Goal: Use online tool/utility: Utilize a website feature to perform a specific function

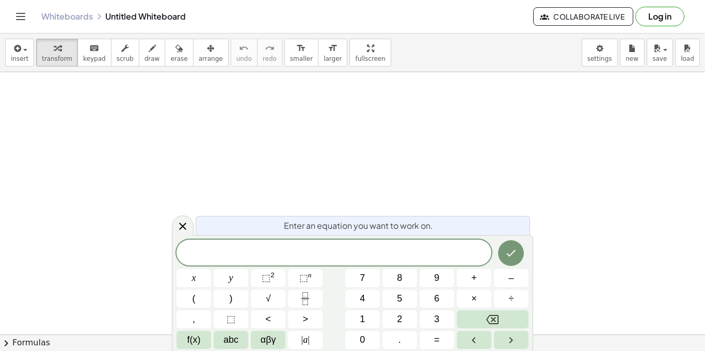
scroll to position [1, 0]
click at [206, 297] on button "(" at bounding box center [193, 299] width 35 height 18
click at [202, 277] on button "x" at bounding box center [193, 278] width 35 height 18
click at [230, 293] on span ")" at bounding box center [231, 299] width 3 height 14
click at [511, 255] on icon "Done" at bounding box center [510, 252] width 12 height 12
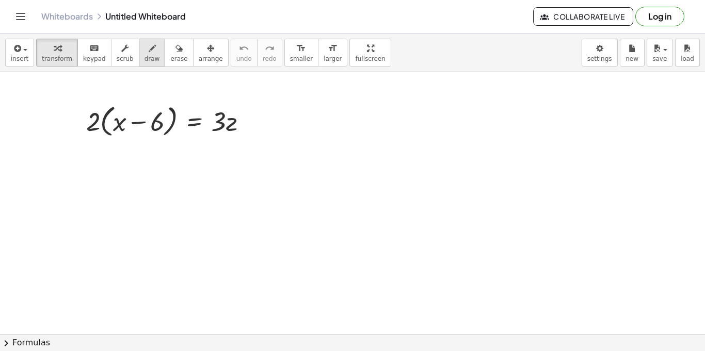
click at [147, 55] on span "draw" at bounding box center [151, 58] width 15 height 7
click at [59, 39] on button "transform" at bounding box center [57, 53] width 42 height 28
click at [207, 53] on icon "button" at bounding box center [210, 48] width 7 height 12
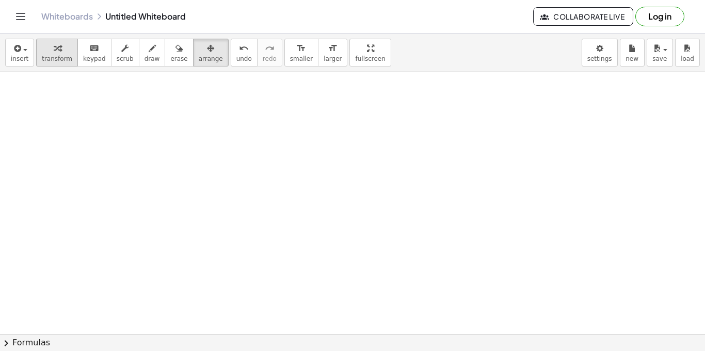
click at [61, 57] on span "transform" at bounding box center [57, 58] width 30 height 7
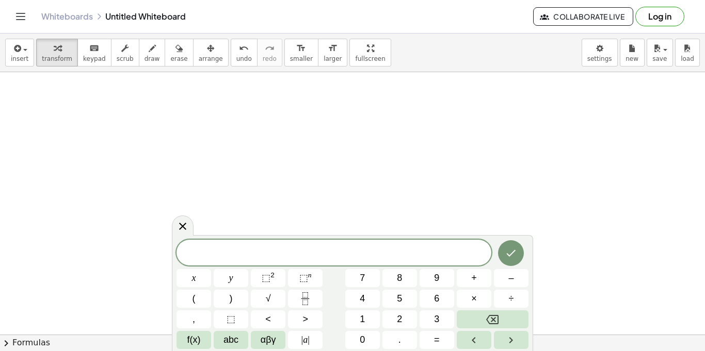
scroll to position [2, 0]
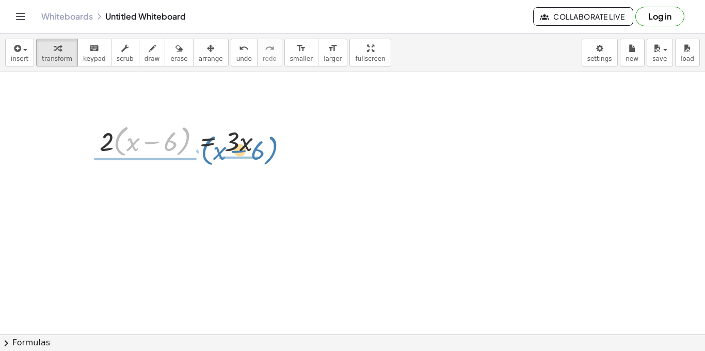
drag, startPoint x: 124, startPoint y: 145, endPoint x: 211, endPoint y: 154, distance: 87.1
click at [211, 154] on div at bounding box center [184, 140] width 181 height 39
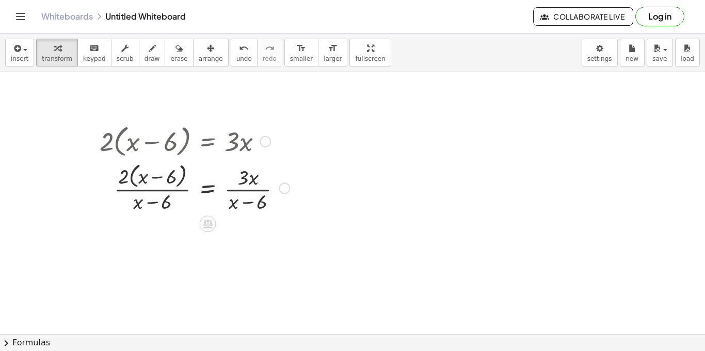
click at [154, 191] on div at bounding box center [194, 187] width 200 height 55
click at [146, 207] on div at bounding box center [194, 187] width 200 height 55
click at [157, 202] on div at bounding box center [194, 187] width 200 height 55
click at [240, 49] on button "undo undo" at bounding box center [244, 53] width 27 height 28
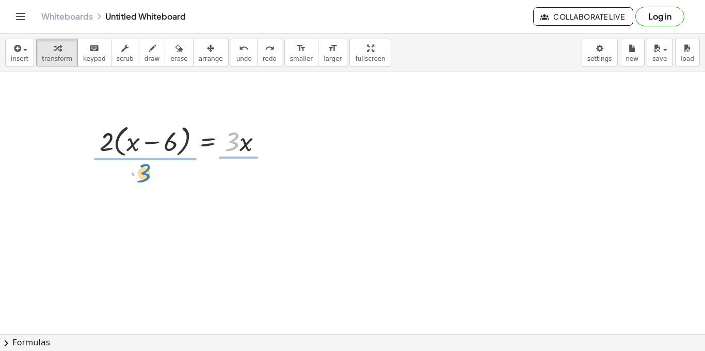
drag, startPoint x: 234, startPoint y: 140, endPoint x: 146, endPoint y: 172, distance: 93.3
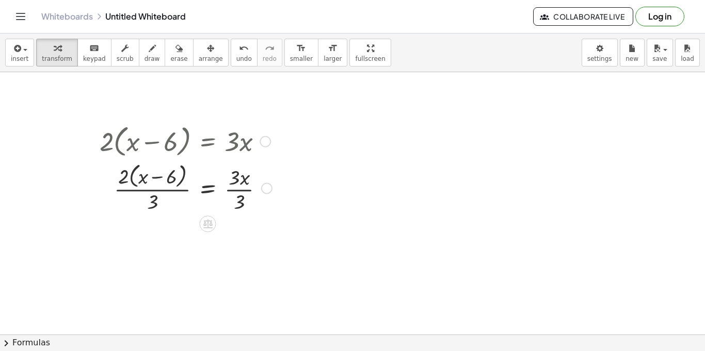
click at [235, 194] on div at bounding box center [185, 187] width 183 height 55
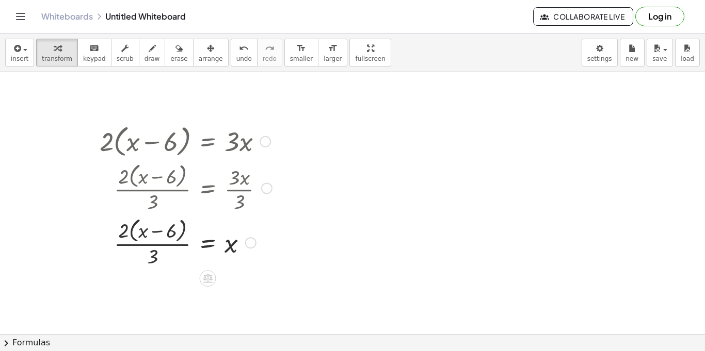
click at [153, 245] on div at bounding box center [185, 242] width 183 height 55
click at [155, 247] on div at bounding box center [185, 242] width 183 height 55
click at [236, 53] on div "undo" at bounding box center [243, 48] width 15 height 12
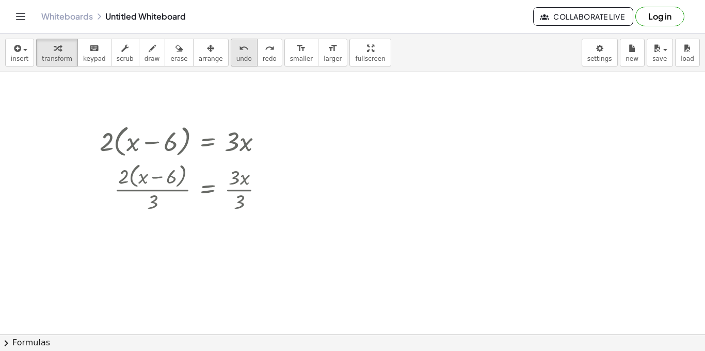
click at [236, 53] on div "undo" at bounding box center [243, 48] width 15 height 12
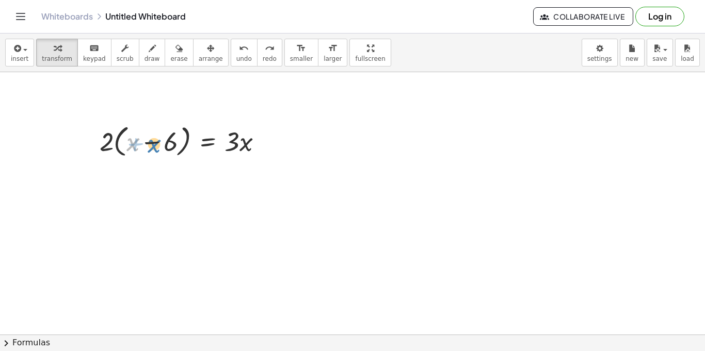
drag, startPoint x: 127, startPoint y: 144, endPoint x: 132, endPoint y: 146, distance: 5.8
click at [132, 146] on div at bounding box center [184, 140] width 181 height 39
drag, startPoint x: 106, startPoint y: 147, endPoint x: 164, endPoint y: 147, distance: 57.3
click at [164, 147] on div at bounding box center [184, 140] width 181 height 39
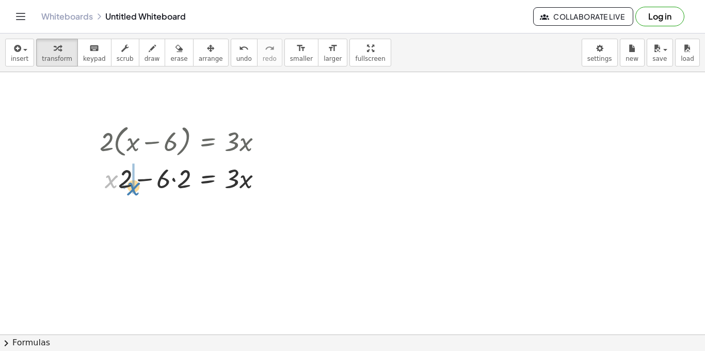
drag, startPoint x: 118, startPoint y: 177, endPoint x: 140, endPoint y: 184, distance: 23.3
click at [140, 184] on div at bounding box center [184, 177] width 181 height 35
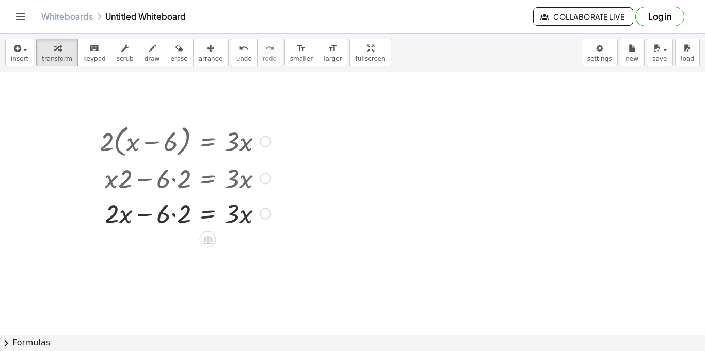
click at [173, 216] on div at bounding box center [184, 213] width 181 height 35
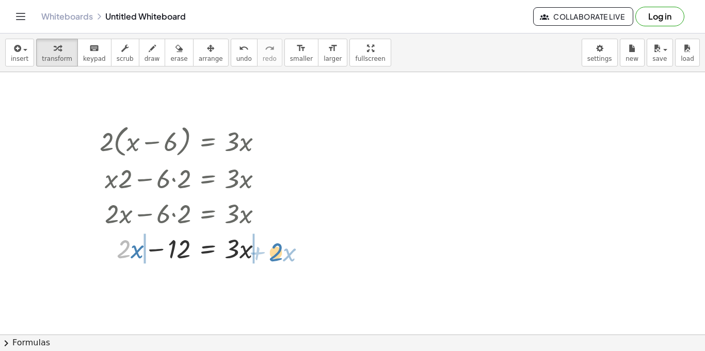
drag, startPoint x: 127, startPoint y: 252, endPoint x: 287, endPoint y: 254, distance: 159.9
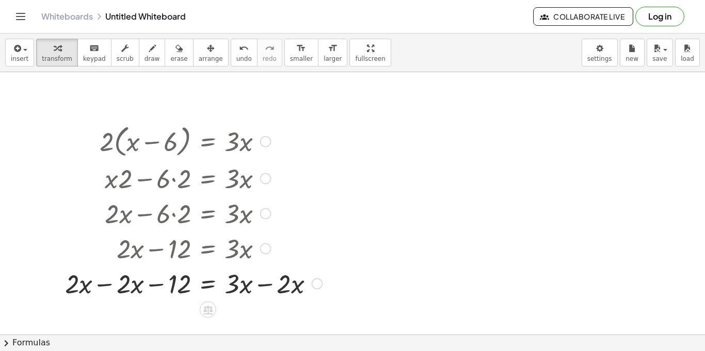
click at [115, 284] on div at bounding box center [193, 283] width 267 height 35
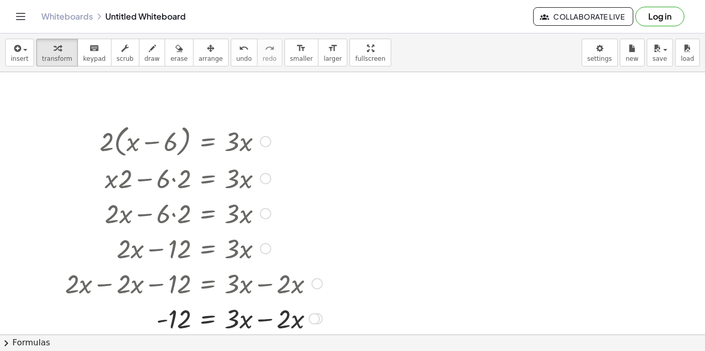
click at [264, 316] on div at bounding box center [193, 318] width 267 height 35
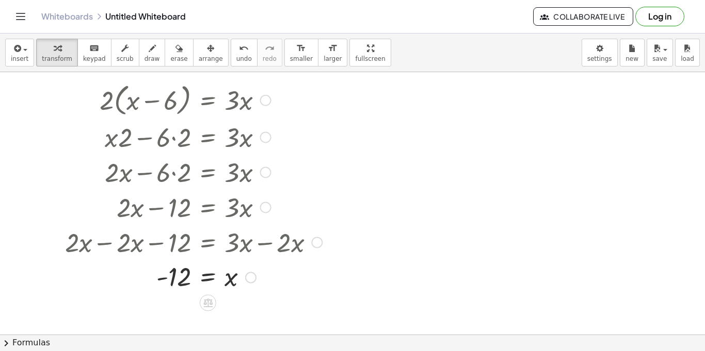
scroll to position [62, 0]
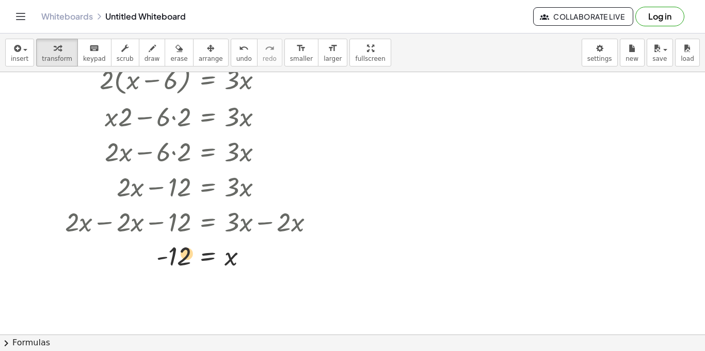
drag, startPoint x: 175, startPoint y: 253, endPoint x: 180, endPoint y: 247, distance: 7.7
click at [180, 247] on div at bounding box center [193, 256] width 267 height 34
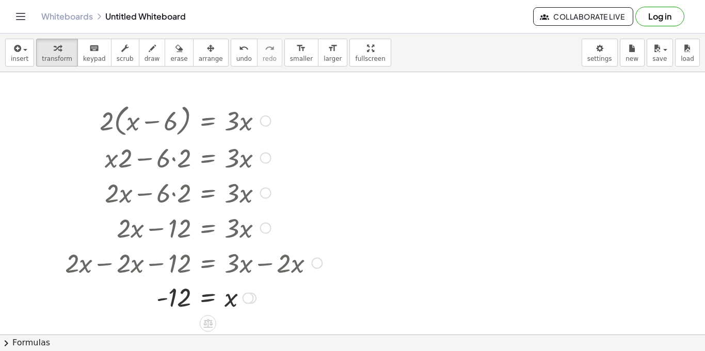
scroll to position [41, 0]
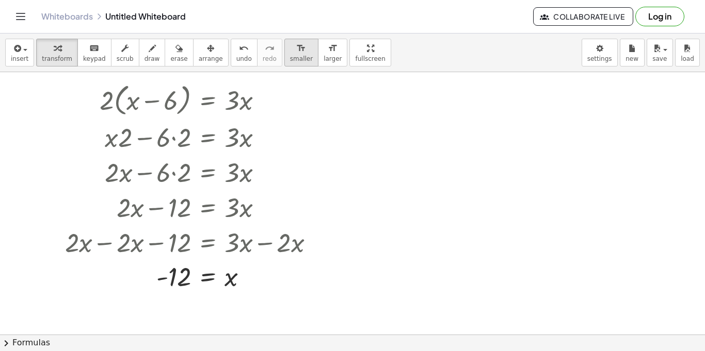
click at [290, 55] on span "smaller" at bounding box center [301, 58] width 23 height 7
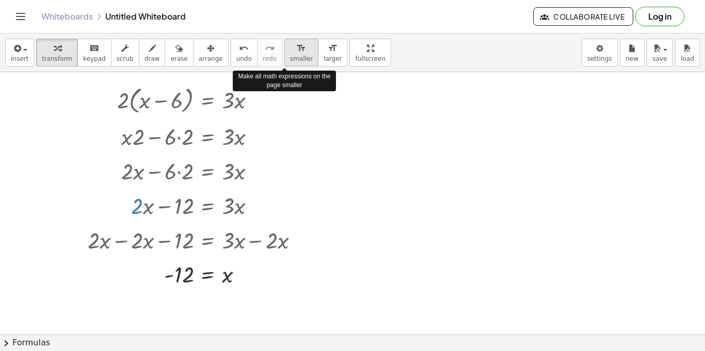
click at [290, 55] on span "smaller" at bounding box center [301, 58] width 23 height 7
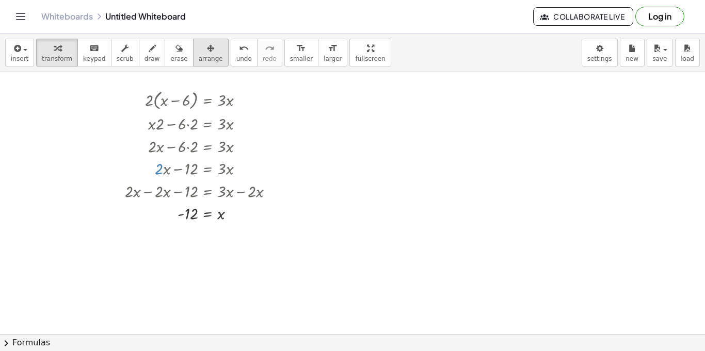
click at [202, 57] on span "arrange" at bounding box center [211, 58] width 24 height 7
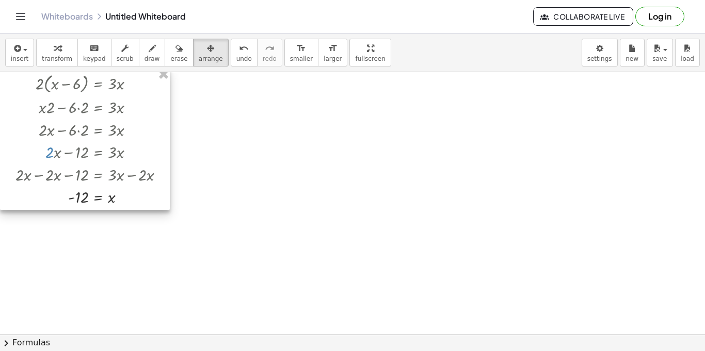
drag, startPoint x: 211, startPoint y: 109, endPoint x: 94, endPoint y: 97, distance: 117.2
click at [94, 97] on div at bounding box center [85, 139] width 170 height 142
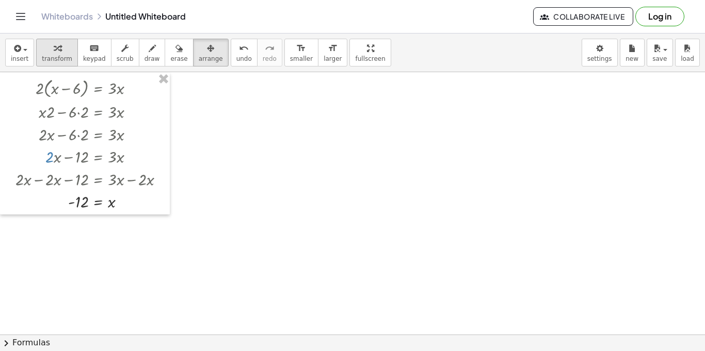
click at [54, 59] on span "transform" at bounding box center [57, 58] width 30 height 7
click at [224, 93] on div at bounding box center [352, 293] width 705 height 525
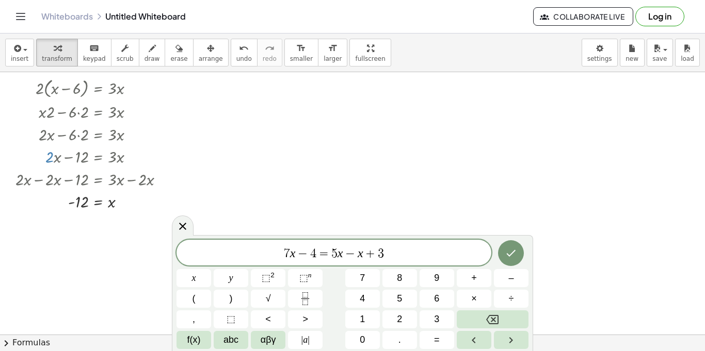
scroll to position [8, 0]
click at [516, 250] on icon "Done" at bounding box center [510, 253] width 12 height 12
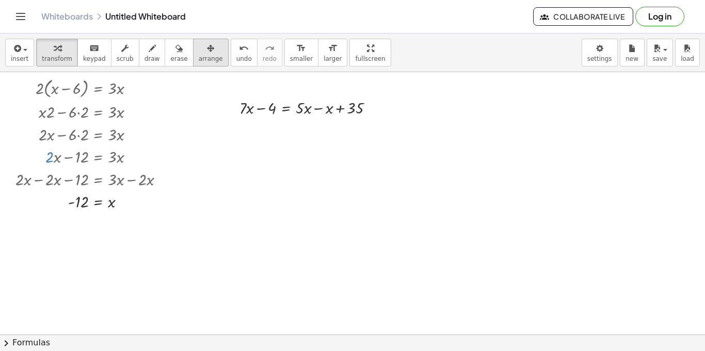
click at [206, 51] on div "button" at bounding box center [211, 48] width 24 height 12
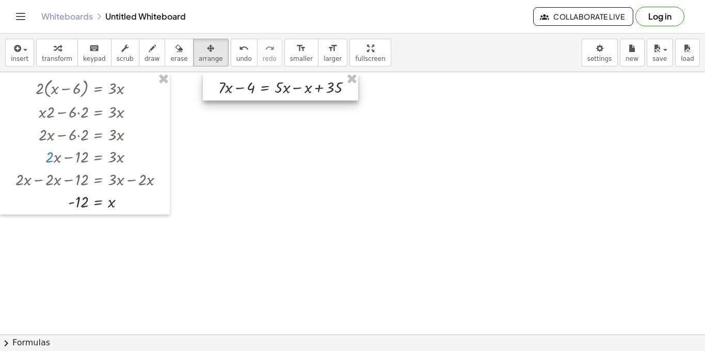
drag, startPoint x: 251, startPoint y: 105, endPoint x: 232, endPoint y: 83, distance: 29.3
click at [232, 83] on div at bounding box center [280, 87] width 155 height 28
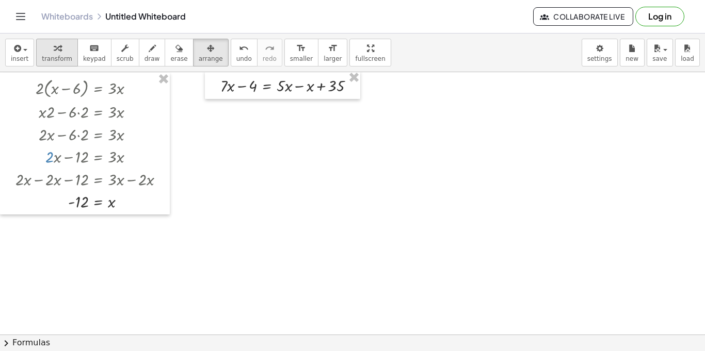
click at [66, 50] on div "button" at bounding box center [57, 48] width 30 height 12
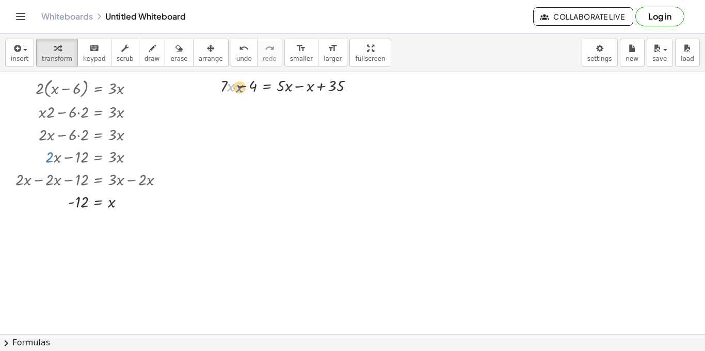
click at [236, 95] on div at bounding box center [291, 85] width 153 height 23
drag, startPoint x: 226, startPoint y: 84, endPoint x: 211, endPoint y: 82, distance: 15.1
click at [211, 82] on div "· 7 + · x + · 7 · x − 4 = + · 5 · x − x + 35" at bounding box center [282, 85] width 155 height 28
click at [300, 86] on div at bounding box center [291, 85] width 153 height 23
drag, startPoint x: 228, startPoint y: 106, endPoint x: 275, endPoint y: 101, distance: 47.2
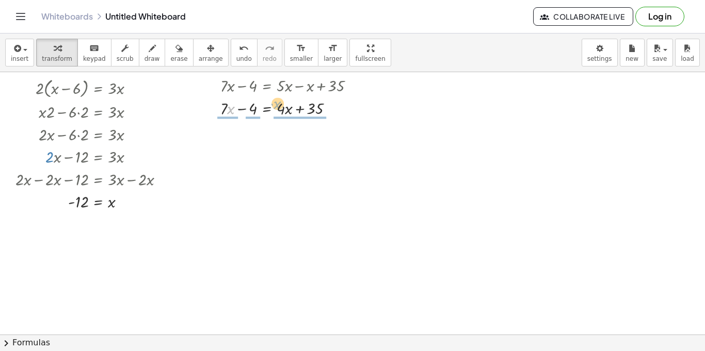
click at [275, 101] on div at bounding box center [291, 107] width 153 height 23
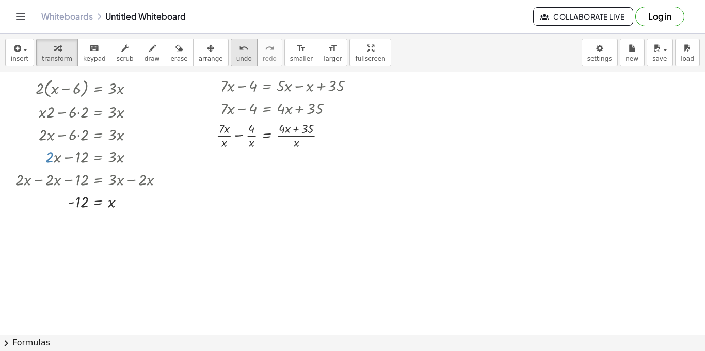
click at [236, 56] on span "undo" at bounding box center [243, 58] width 15 height 7
drag, startPoint x: 223, startPoint y: 109, endPoint x: 218, endPoint y: 103, distance: 8.5
click at [218, 103] on div "+ · 7 · x − 4 = + · 5 · x − x + 35 · 7 + · x + · 7 · x − 4 = + · 4 · x + 35" at bounding box center [282, 96] width 155 height 50
drag, startPoint x: 282, startPoint y: 111, endPoint x: 208, endPoint y: 111, distance: 74.3
click at [208, 111] on div "+ · 7 · x − 4 = + · 5 · x − x + 35 · 4 + · x + · 7 · x − 4 = + · 4 · x + 35" at bounding box center [282, 96] width 155 height 50
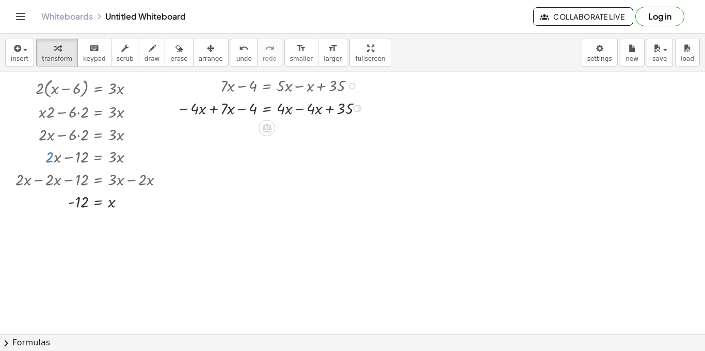
click at [297, 110] on div at bounding box center [272, 107] width 202 height 23
click at [210, 110] on div at bounding box center [269, 107] width 197 height 23
drag, startPoint x: 247, startPoint y: 130, endPoint x: 300, endPoint y: 132, distance: 53.7
click at [300, 132] on div at bounding box center [269, 130] width 197 height 23
click at [242, 134] on div at bounding box center [269, 130] width 197 height 23
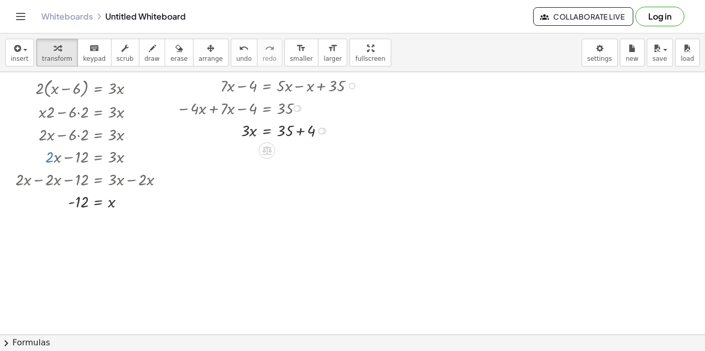
click at [302, 137] on div at bounding box center [269, 130] width 197 height 23
drag, startPoint x: 246, startPoint y: 129, endPoint x: 281, endPoint y: 146, distance: 38.3
click at [247, 134] on div at bounding box center [269, 130] width 197 height 32
click at [282, 134] on div at bounding box center [269, 130] width 197 height 32
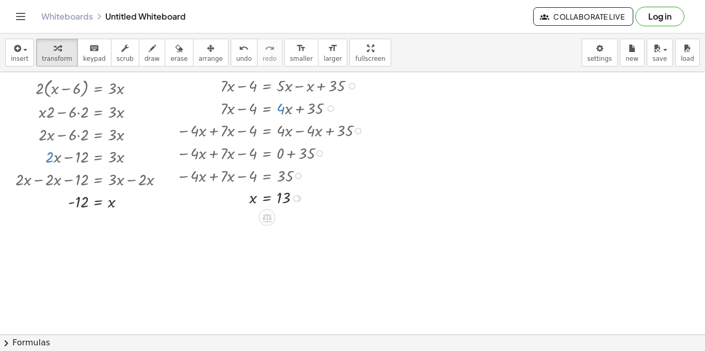
drag, startPoint x: 294, startPoint y: 105, endPoint x: 349, endPoint y: 213, distance: 120.9
click at [349, 213] on div "· 2 · ( + x − 6 ) = · 3 · x + · x · 2 − · 6 · 2 = · 3 · x + · 2 · x − · 6 · 2 =…" at bounding box center [352, 293] width 705 height 525
click at [445, 243] on div at bounding box center [352, 293] width 705 height 525
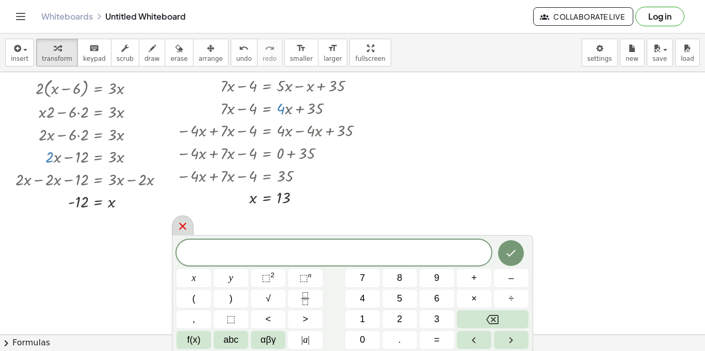
click at [175, 226] on div at bounding box center [183, 226] width 22 height 20
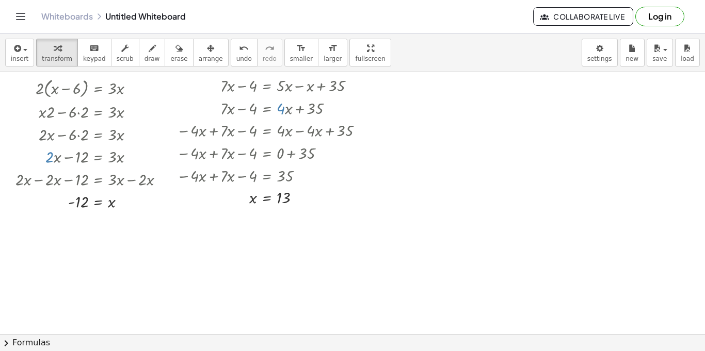
click at [447, 84] on div at bounding box center [352, 293] width 705 height 525
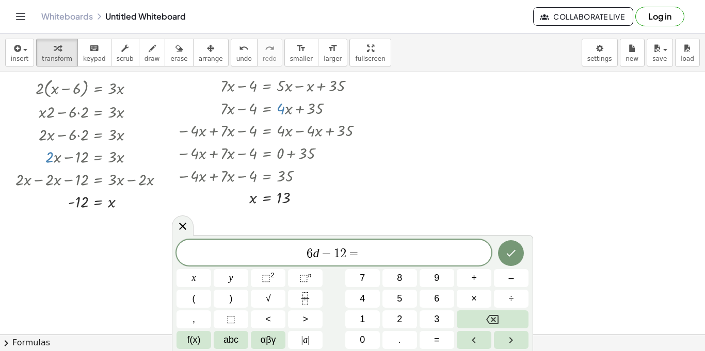
scroll to position [12, 0]
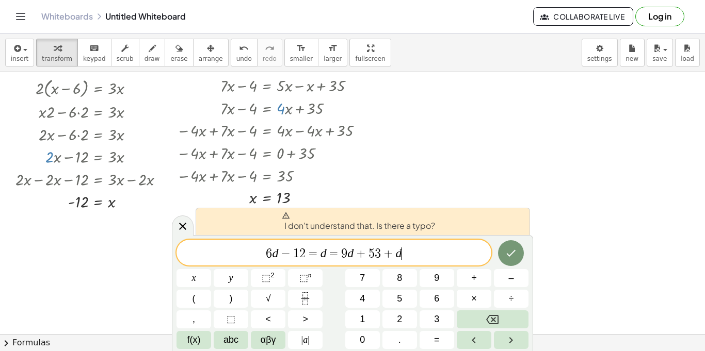
click at [321, 255] on var "d" at bounding box center [323, 253] width 6 height 13
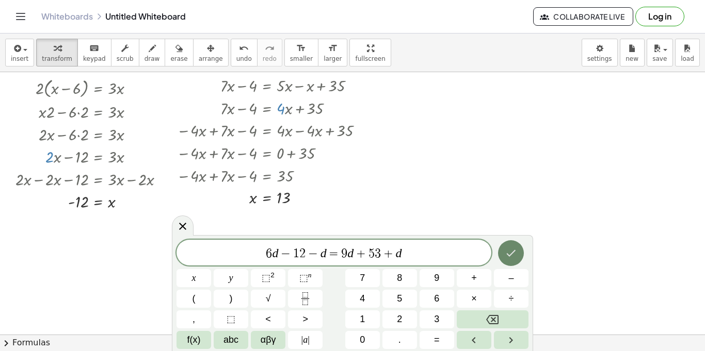
click at [508, 260] on button "Done" at bounding box center [511, 253] width 26 height 26
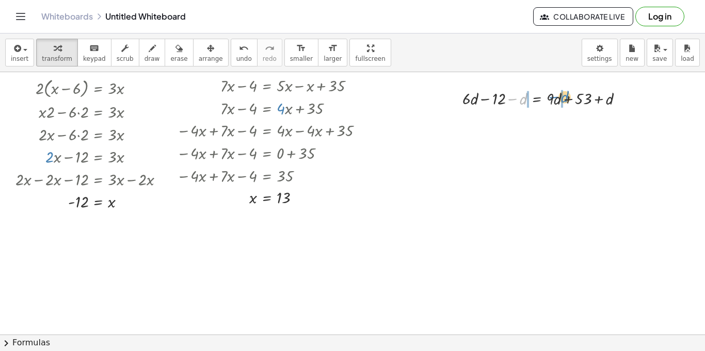
drag, startPoint x: 524, startPoint y: 102, endPoint x: 566, endPoint y: 100, distance: 42.9
click at [566, 100] on div at bounding box center [546, 98] width 179 height 23
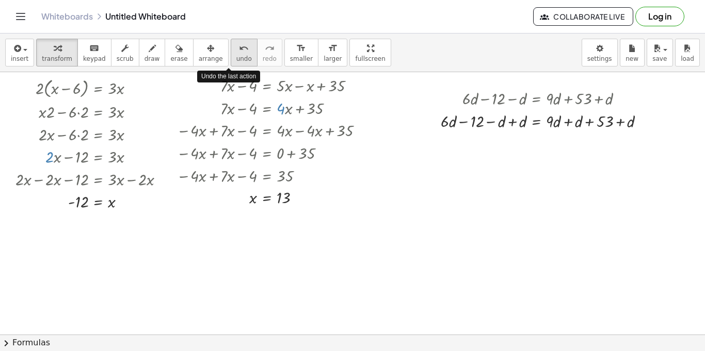
click at [236, 57] on span "undo" at bounding box center [243, 58] width 15 height 7
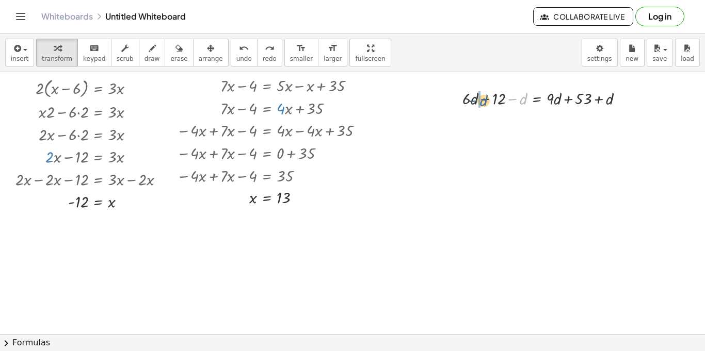
drag, startPoint x: 525, startPoint y: 100, endPoint x: 483, endPoint y: 101, distance: 41.8
click at [483, 101] on div at bounding box center [546, 98] width 179 height 23
click at [491, 122] on div at bounding box center [546, 120] width 179 height 23
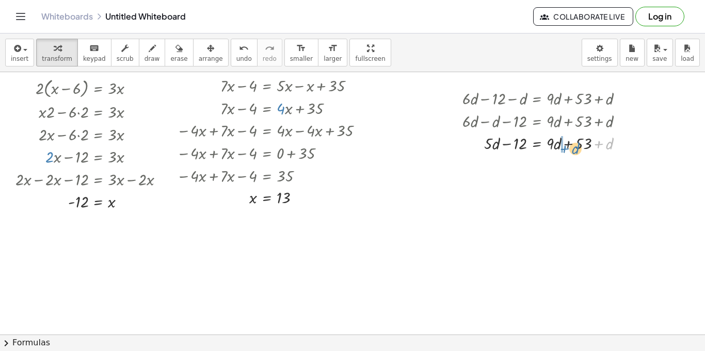
drag, startPoint x: 609, startPoint y: 150, endPoint x: 574, endPoint y: 154, distance: 34.9
click at [567, 161] on div at bounding box center [546, 165] width 179 height 23
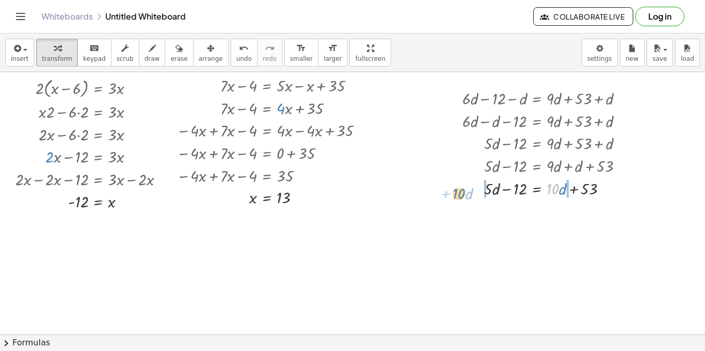
drag, startPoint x: 555, startPoint y: 194, endPoint x: 467, endPoint y: 198, distance: 87.2
click at [467, 198] on div at bounding box center [546, 188] width 179 height 23
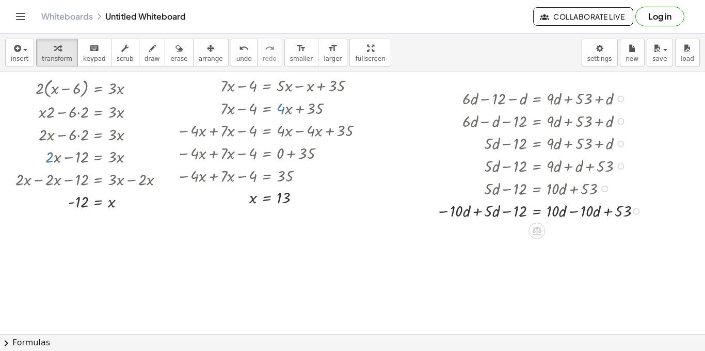
click at [474, 211] on div at bounding box center [541, 210] width 221 height 23
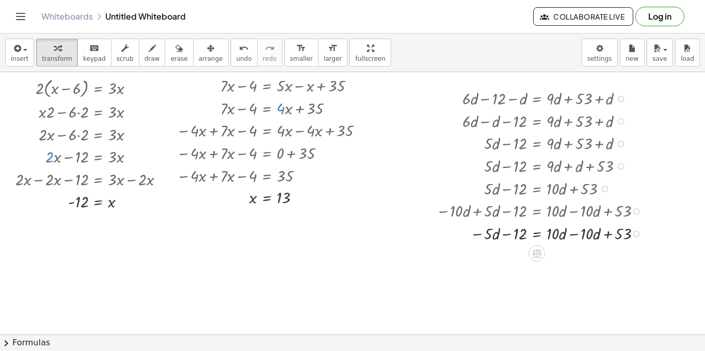
click at [573, 234] on div at bounding box center [541, 233] width 221 height 23
drag, startPoint x: 519, startPoint y: 261, endPoint x: 567, endPoint y: 258, distance: 48.0
click at [567, 258] on div at bounding box center [541, 255] width 221 height 23
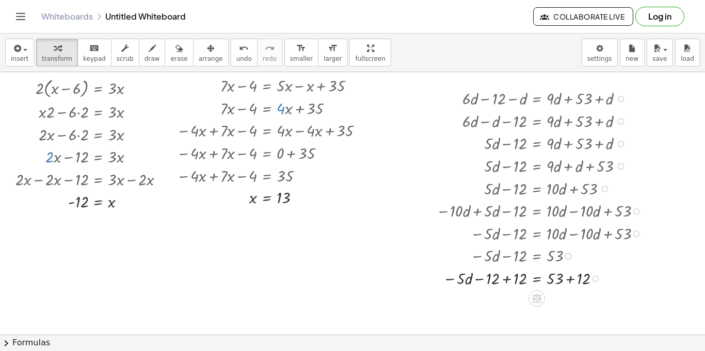
click at [570, 284] on div at bounding box center [541, 278] width 221 height 23
click at [512, 299] on div at bounding box center [541, 300] width 221 height 23
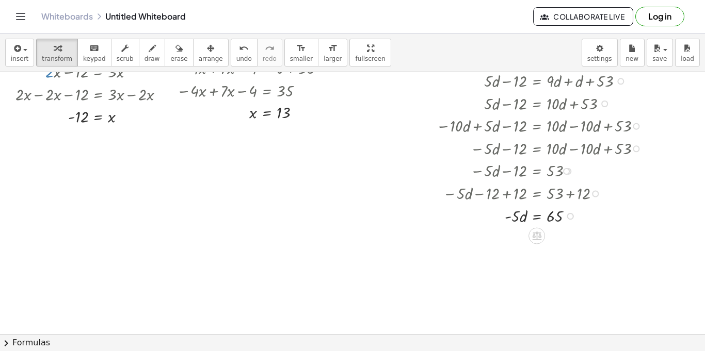
scroll to position [144, 0]
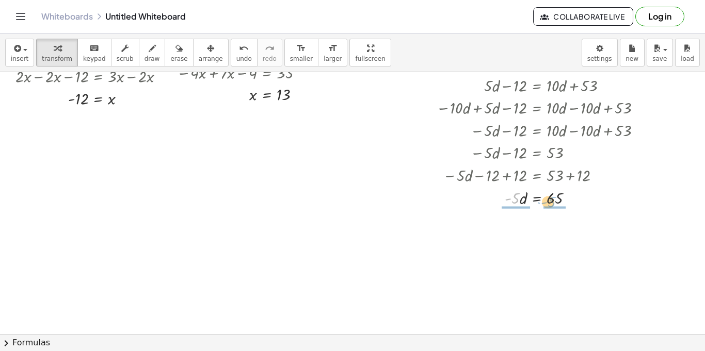
drag, startPoint x: 516, startPoint y: 203, endPoint x: 557, endPoint y: 211, distance: 41.5
click at [514, 227] on div at bounding box center [541, 224] width 221 height 32
click at [556, 254] on div at bounding box center [541, 257] width 221 height 32
click at [557, 257] on div at bounding box center [541, 257] width 221 height 32
click at [56, 146] on div at bounding box center [352, 190] width 705 height 525
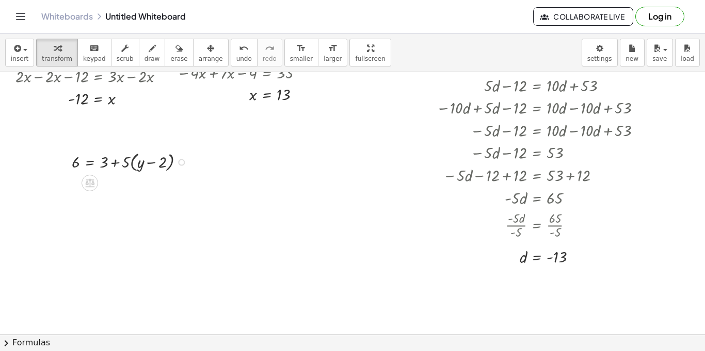
click at [115, 166] on div at bounding box center [132, 161] width 131 height 25
click at [133, 166] on div at bounding box center [132, 161] width 131 height 25
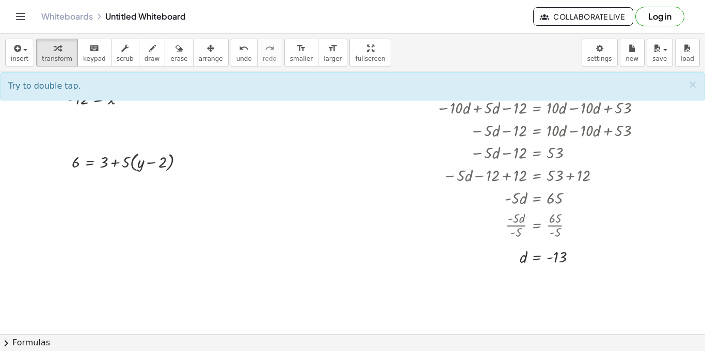
click at [118, 184] on div at bounding box center [352, 190] width 705 height 525
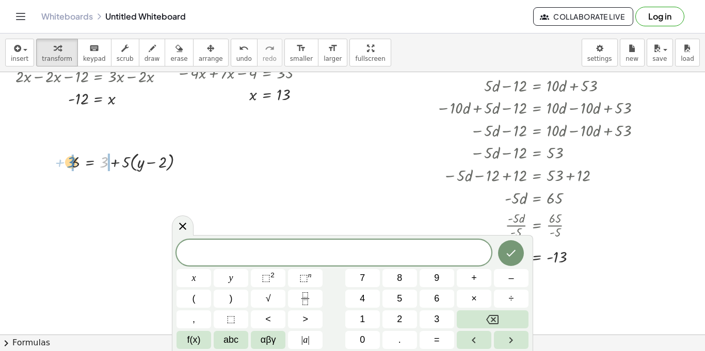
drag, startPoint x: 108, startPoint y: 162, endPoint x: 72, endPoint y: 163, distance: 35.6
click at [115, 186] on div at bounding box center [123, 186] width 187 height 25
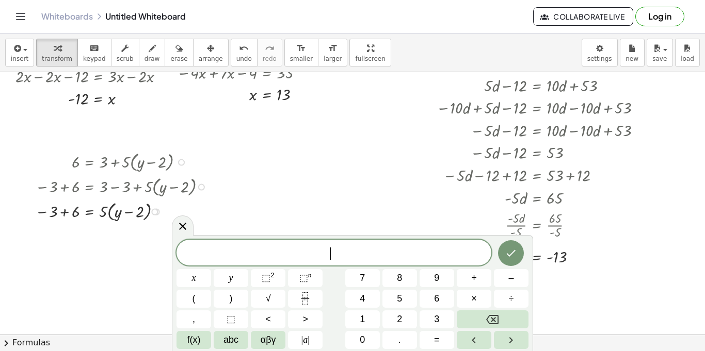
click at [59, 214] on div at bounding box center [123, 211] width 187 height 25
click at [178, 225] on icon at bounding box center [182, 226] width 12 height 12
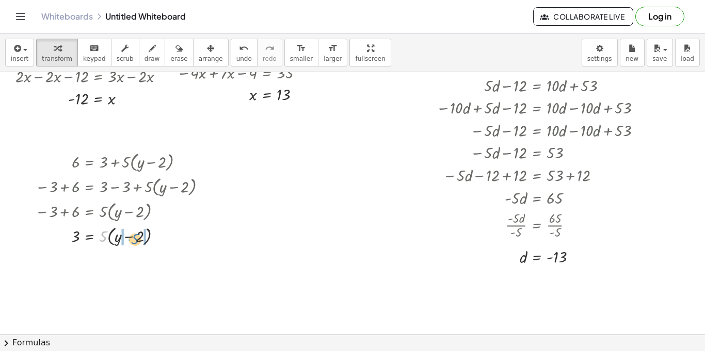
drag, startPoint x: 100, startPoint y: 237, endPoint x: 131, endPoint y: 239, distance: 31.1
click at [131, 239] on div at bounding box center [123, 235] width 187 height 25
click at [136, 260] on div at bounding box center [123, 259] width 187 height 23
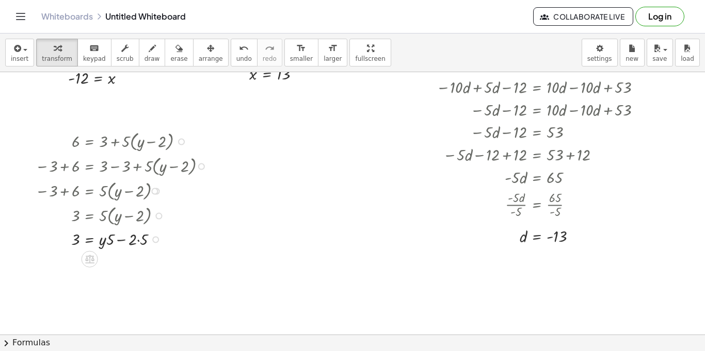
scroll to position [186, 0]
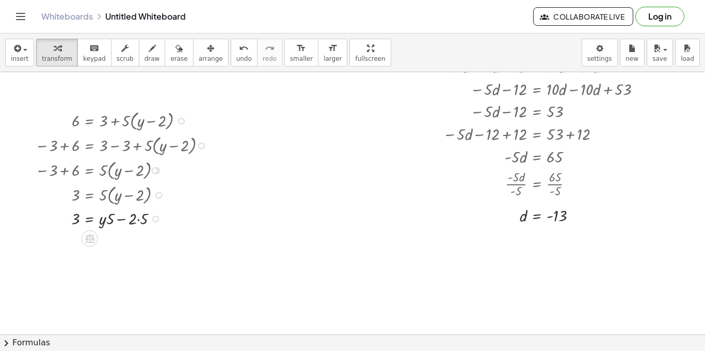
click at [140, 222] on div at bounding box center [123, 218] width 187 height 23
drag, startPoint x: 111, startPoint y: 242, endPoint x: 96, endPoint y: 246, distance: 14.9
click at [96, 246] on div at bounding box center [123, 241] width 187 height 23
drag, startPoint x: 132, startPoint y: 266, endPoint x: 68, endPoint y: 269, distance: 64.0
click at [68, 269] on div at bounding box center [123, 263] width 187 height 23
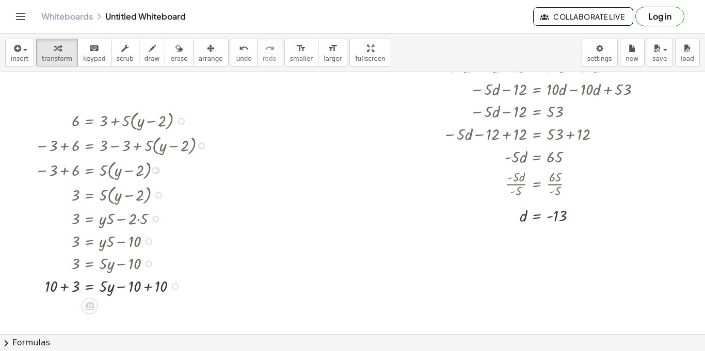
click at [62, 285] on div at bounding box center [123, 285] width 187 height 23
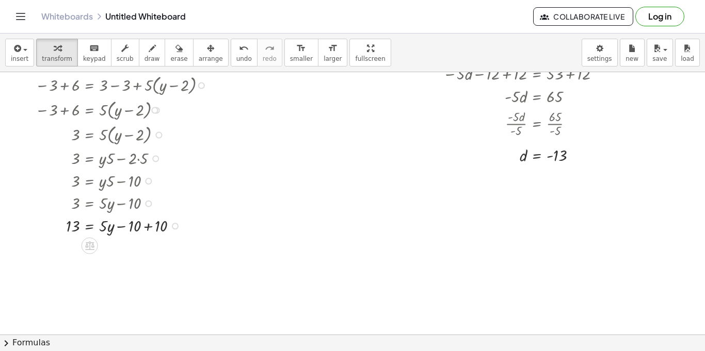
scroll to position [248, 0]
click at [151, 250] on div at bounding box center [123, 246] width 187 height 23
drag, startPoint x: 104, startPoint y: 249, endPoint x: 75, endPoint y: 265, distance: 33.3
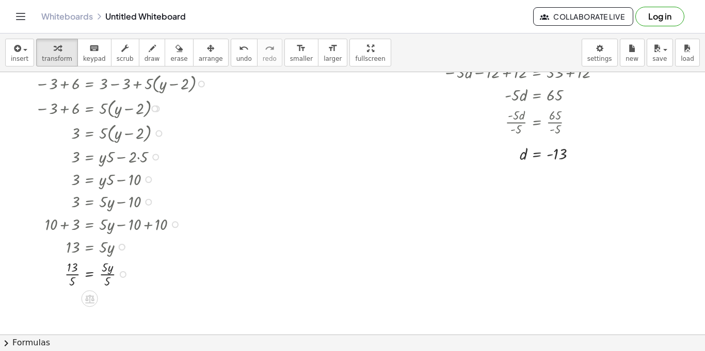
click at [70, 278] on div at bounding box center [123, 273] width 187 height 32
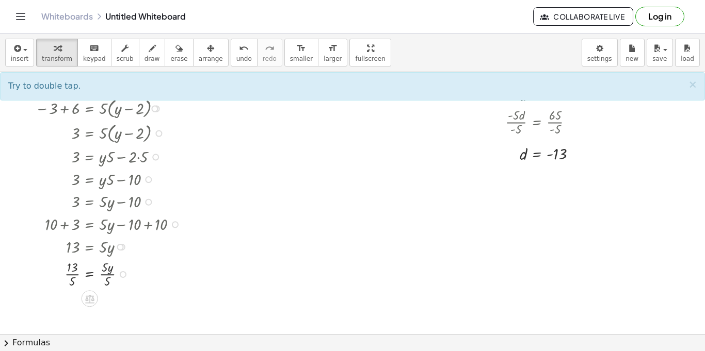
click at [104, 278] on div at bounding box center [123, 273] width 187 height 32
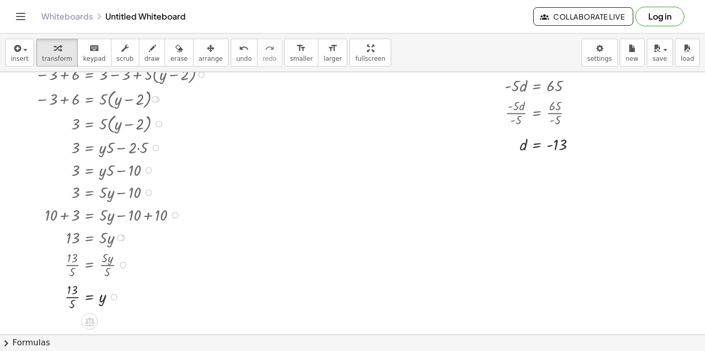
scroll to position [263, 0]
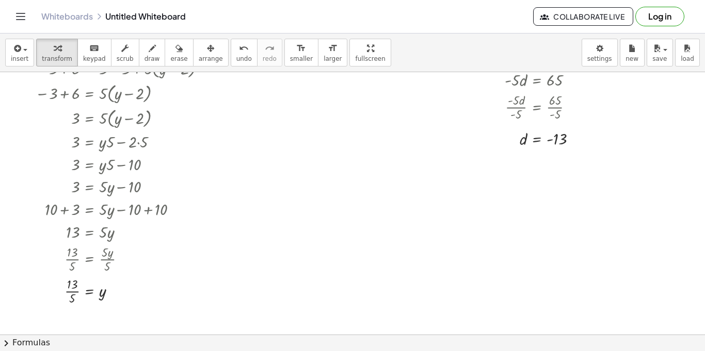
click at [280, 82] on div at bounding box center [352, 204] width 705 height 788
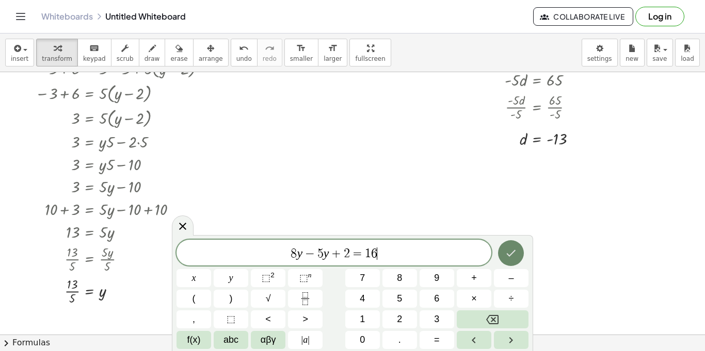
click at [501, 251] on button "Done" at bounding box center [511, 253] width 26 height 26
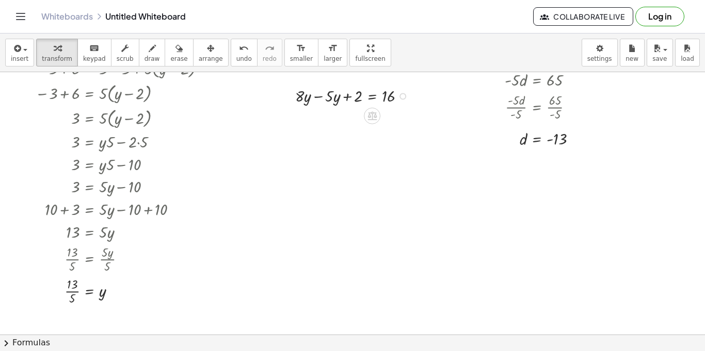
click at [317, 97] on div at bounding box center [354, 95] width 128 height 23
drag, startPoint x: 360, startPoint y: 120, endPoint x: 425, endPoint y: 118, distance: 65.0
click at [343, 123] on div at bounding box center [365, 118] width 151 height 23
click at [399, 121] on div at bounding box center [365, 118] width 151 height 23
drag, startPoint x: 352, startPoint y: 142, endPoint x: 384, endPoint y: 156, distance: 34.9
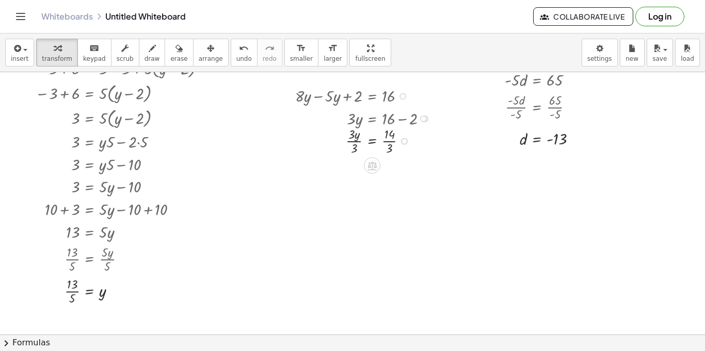
click at [353, 146] on div at bounding box center [365, 140] width 151 height 32
click at [391, 174] on div at bounding box center [365, 172] width 151 height 32
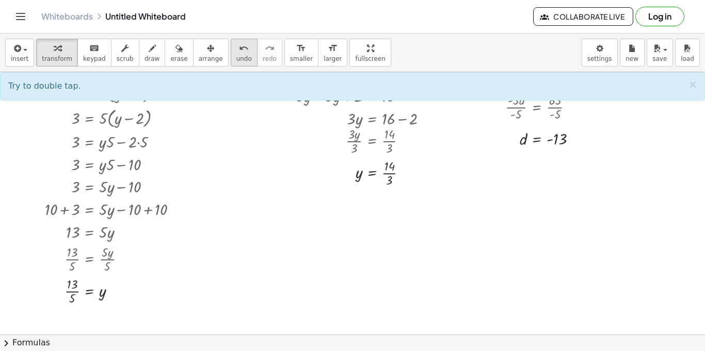
click at [231, 53] on button "undo undo" at bounding box center [244, 53] width 27 height 28
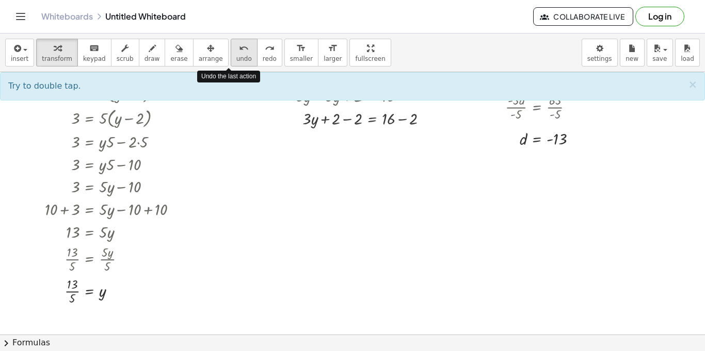
click at [231, 53] on button "undo undo" at bounding box center [244, 53] width 27 height 28
